Goal: Information Seeking & Learning: Learn about a topic

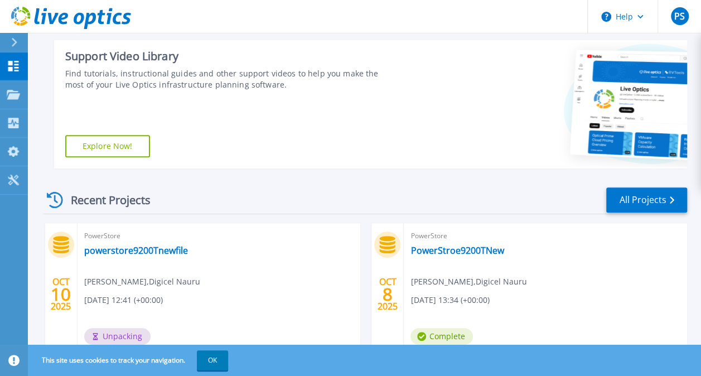
scroll to position [280, 0]
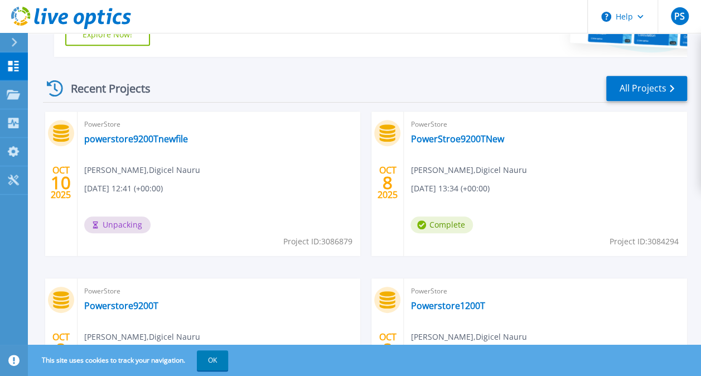
click at [317, 240] on span "Project ID: 3086879" at bounding box center [317, 241] width 69 height 12
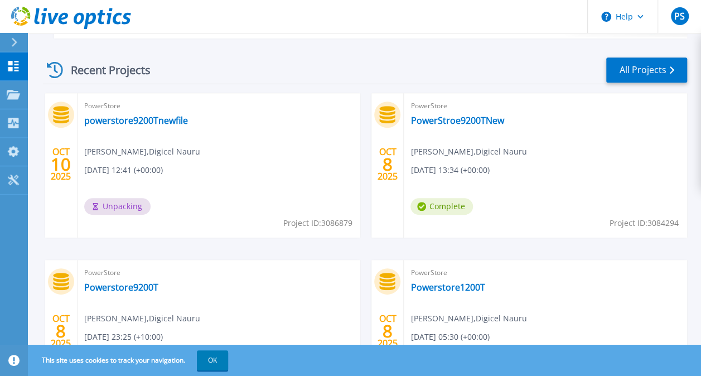
scroll to position [224, 0]
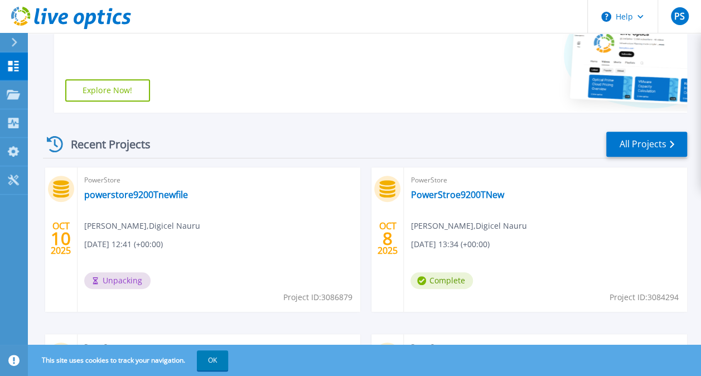
click at [358, 93] on div "Support Video Library Find tutorials, instructional guides and other support vi…" at bounding box center [224, 48] width 340 height 128
click at [104, 285] on span "Unpacking" at bounding box center [117, 280] width 66 height 17
click at [131, 189] on link "powerstore9200Tnewfile" at bounding box center [136, 194] width 104 height 11
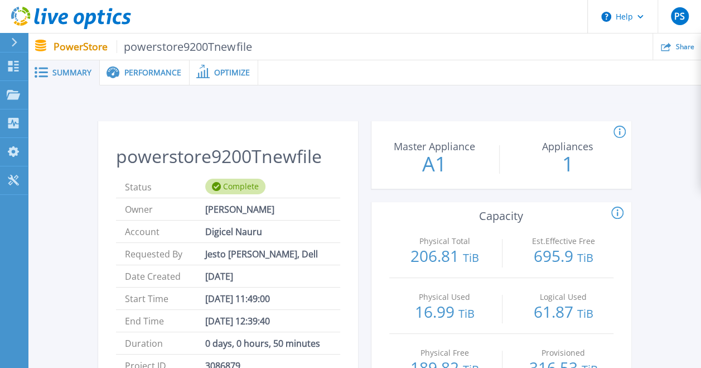
click at [150, 73] on span "Performance" at bounding box center [152, 73] width 57 height 8
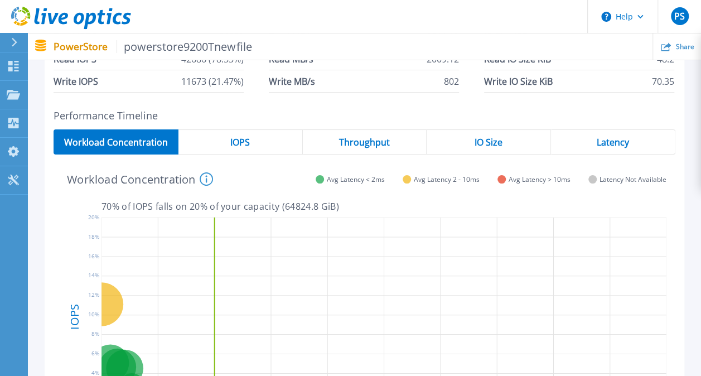
scroll to position [223, 0]
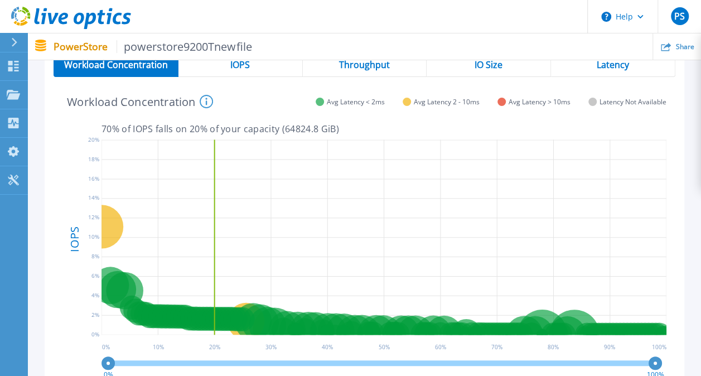
click at [252, 74] on div "IOPS" at bounding box center [241, 64] width 124 height 25
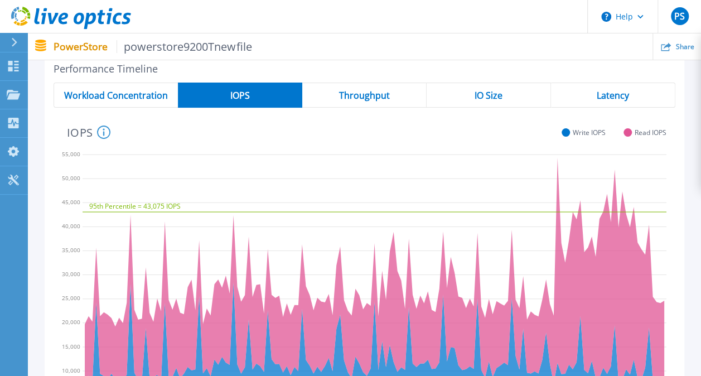
scroll to position [167, 0]
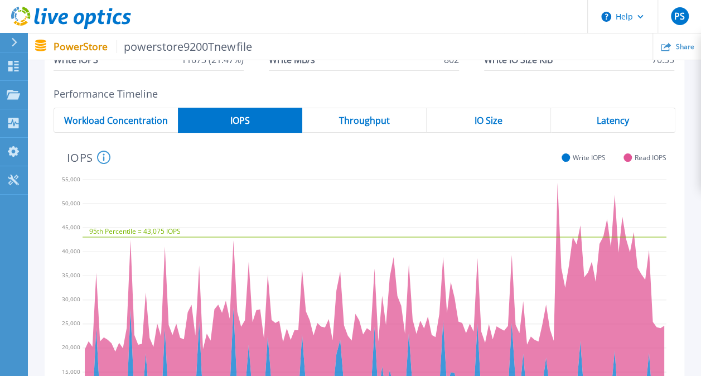
click at [575, 235] on icon "95th Percentile = 43,075 IOPS" at bounding box center [375, 310] width 584 height 279
click at [115, 230] on text "95th Percentile = 43,075 IOPS" at bounding box center [134, 230] width 91 height 9
click at [589, 126] on div "Latency" at bounding box center [613, 120] width 124 height 25
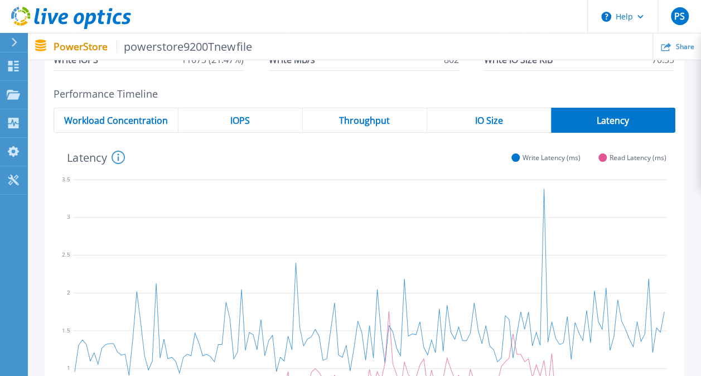
click at [351, 116] on span "Throughput" at bounding box center [364, 120] width 51 height 9
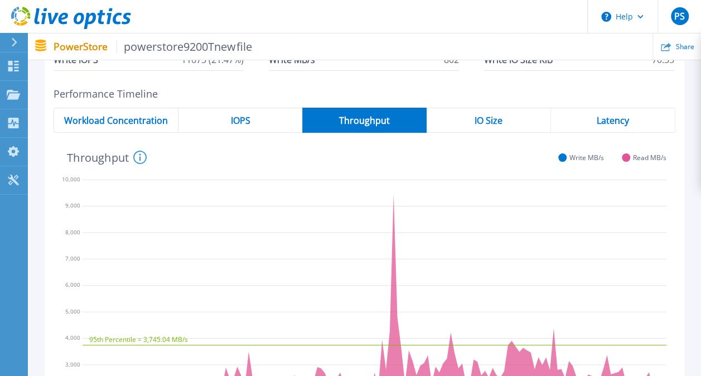
click at [243, 106] on div "Performance Timeline Workload Concentration IOPS Throughput IO Size Latency 95t…" at bounding box center [365, 279] width 640 height 382
click at [243, 116] on span "IOPS" at bounding box center [240, 120] width 20 height 9
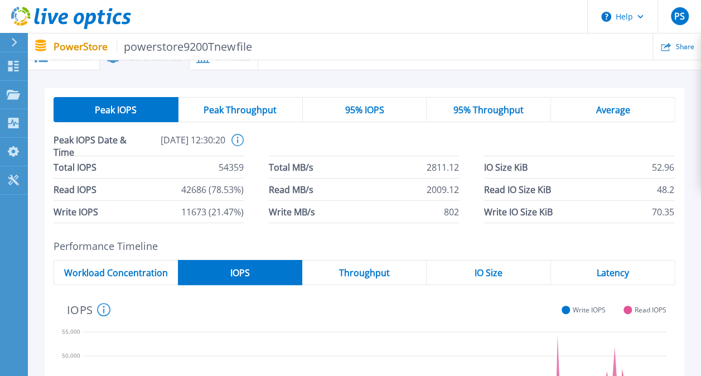
scroll to position [0, 0]
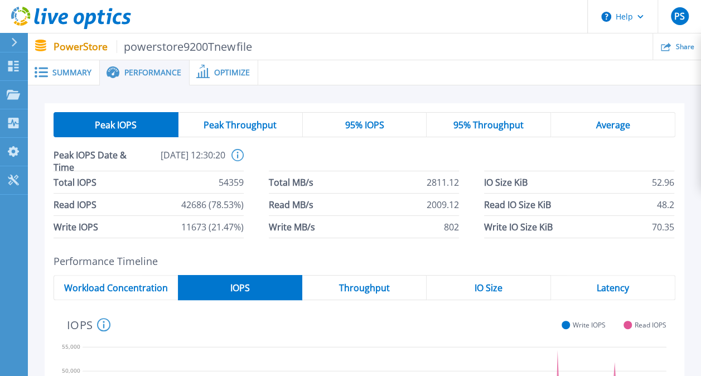
click at [250, 66] on div "Optimize" at bounding box center [224, 72] width 69 height 25
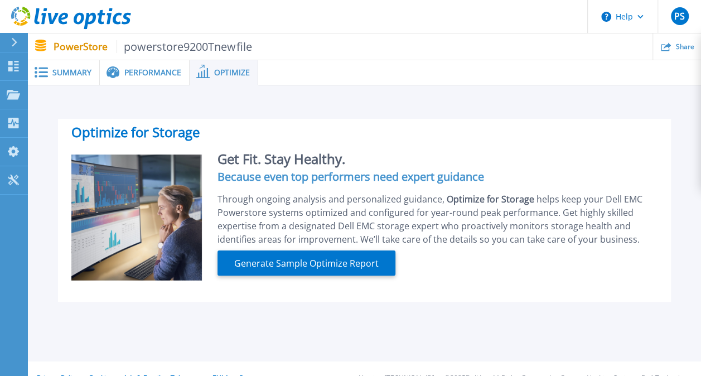
scroll to position [19, 0]
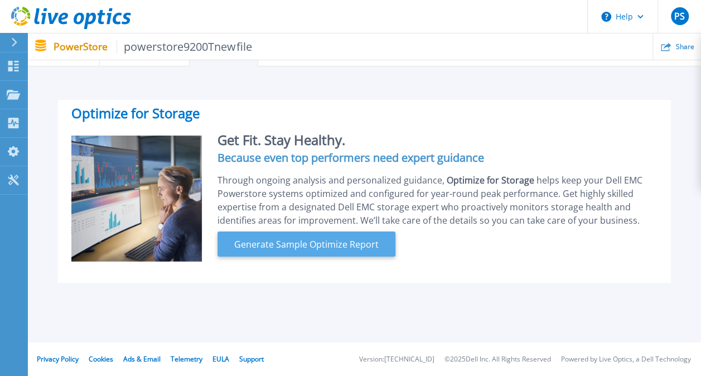
click at [273, 239] on span "Generate Sample Optimize Report" at bounding box center [306, 244] width 153 height 13
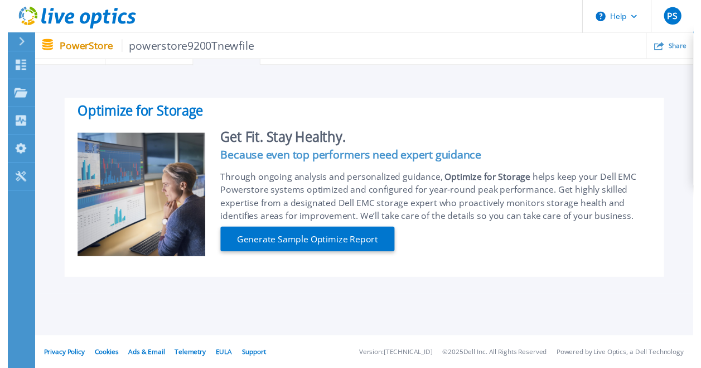
scroll to position [0, 0]
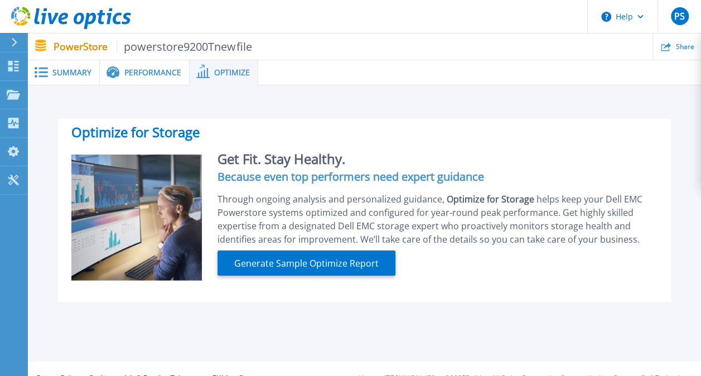
click at [62, 66] on div "Summary" at bounding box center [64, 72] width 72 height 25
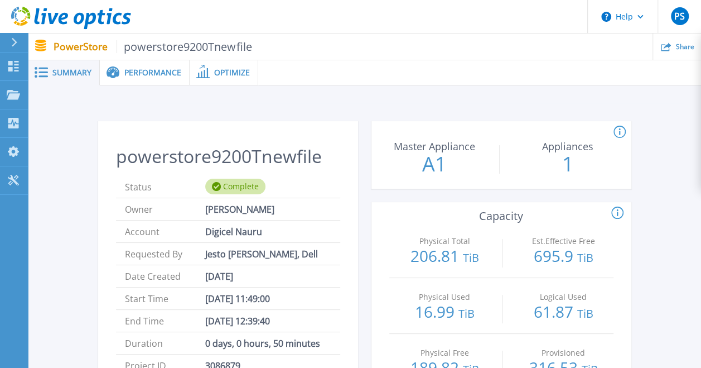
click at [131, 66] on div "Performance" at bounding box center [145, 72] width 90 height 25
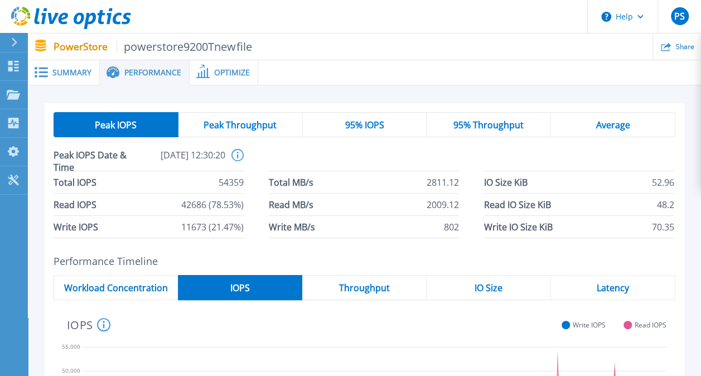
click at [232, 154] on circle at bounding box center [237, 155] width 11 height 11
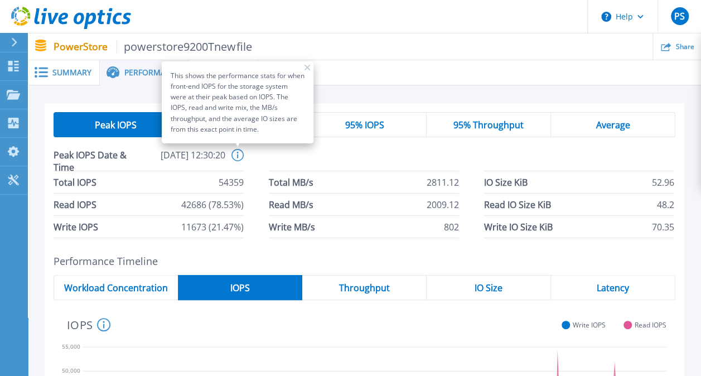
click at [292, 156] on li at bounding box center [364, 160] width 190 height 22
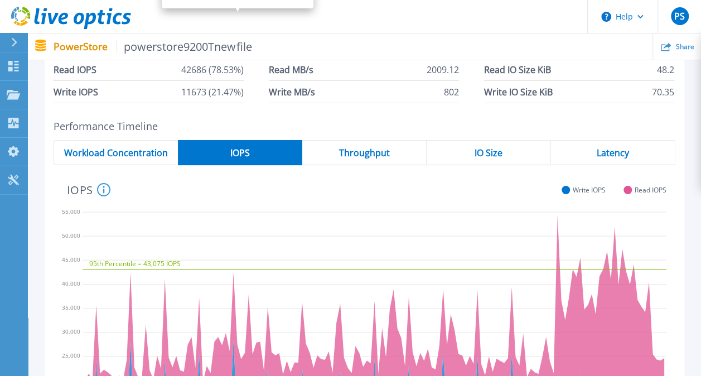
scroll to position [34, 0]
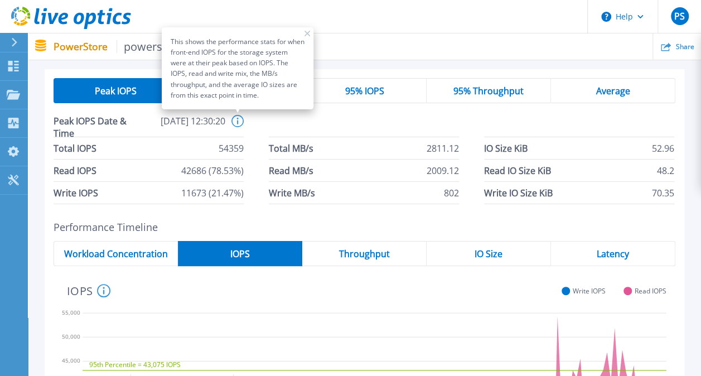
click at [595, 246] on div "Latency" at bounding box center [613, 253] width 124 height 25
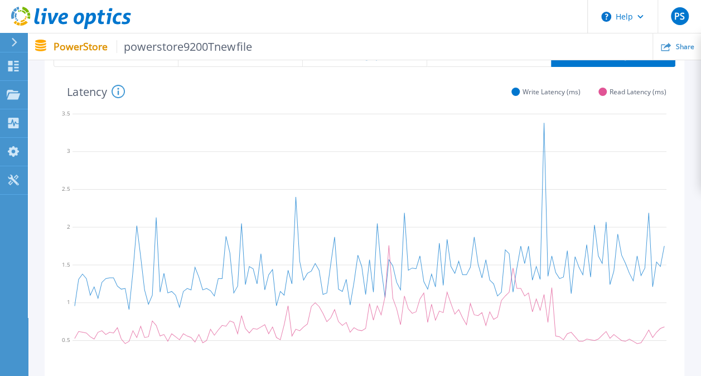
scroll to position [257, 0]
